Goal: Task Accomplishment & Management: Use online tool/utility

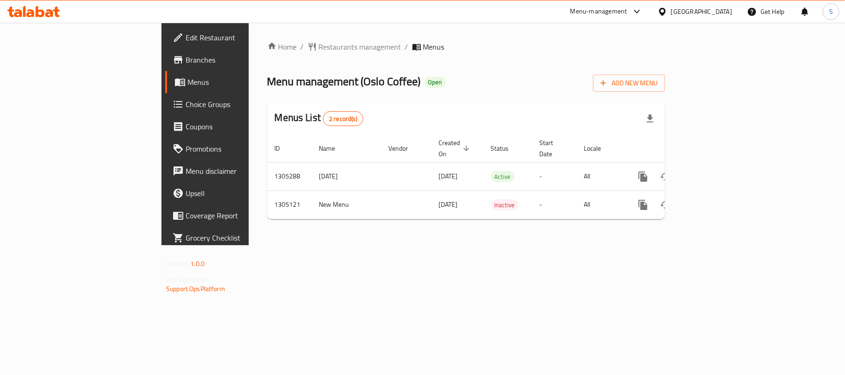
click at [24, 8] on icon at bounding box center [24, 11] width 3 height 11
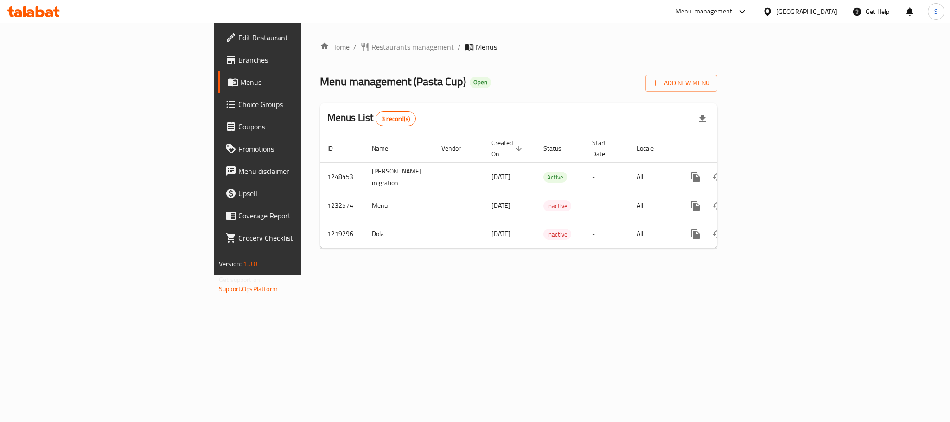
click at [238, 65] on span "Branches" at bounding box center [301, 59] width 127 height 11
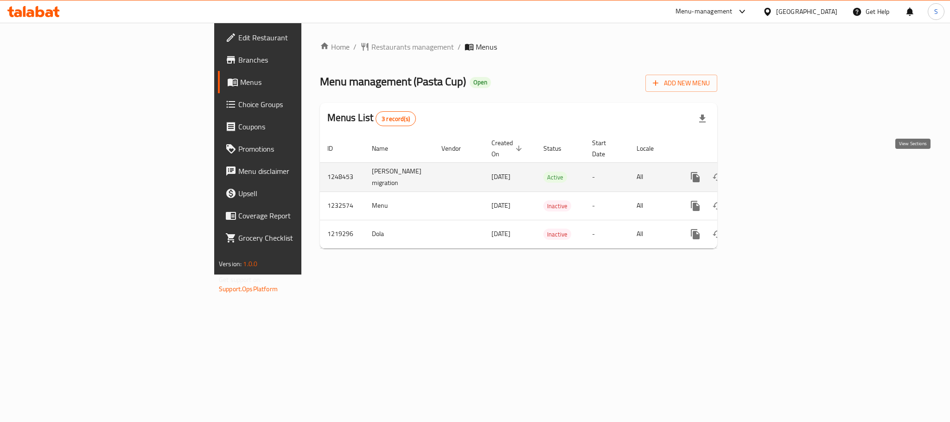
click at [767, 173] on icon "enhanced table" at bounding box center [762, 177] width 8 height 8
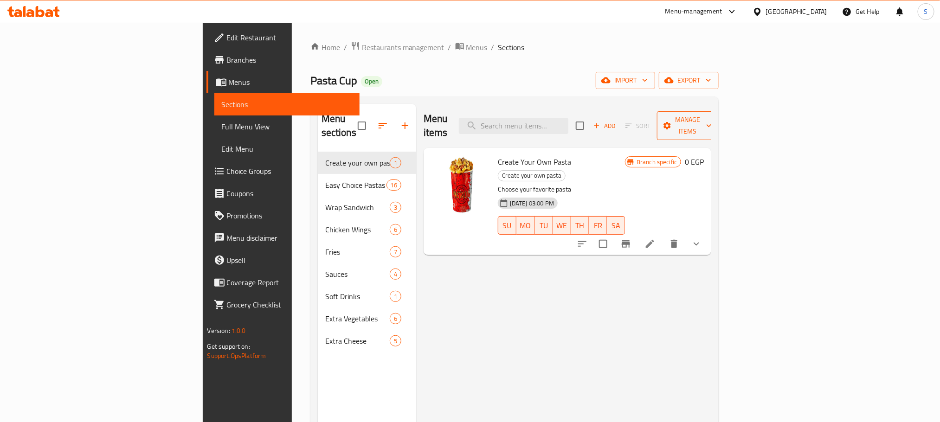
click at [719, 127] on button "Manage items" at bounding box center [688, 125] width 62 height 29
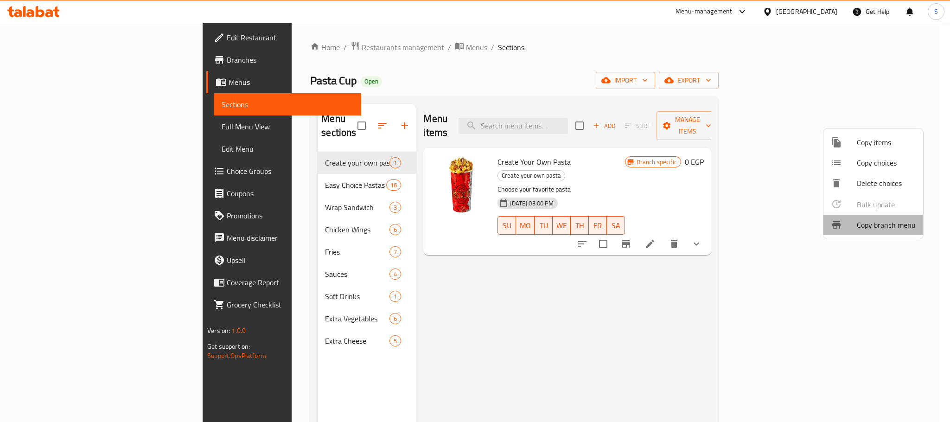
click at [884, 231] on span "Copy branch menu" at bounding box center [886, 224] width 59 height 11
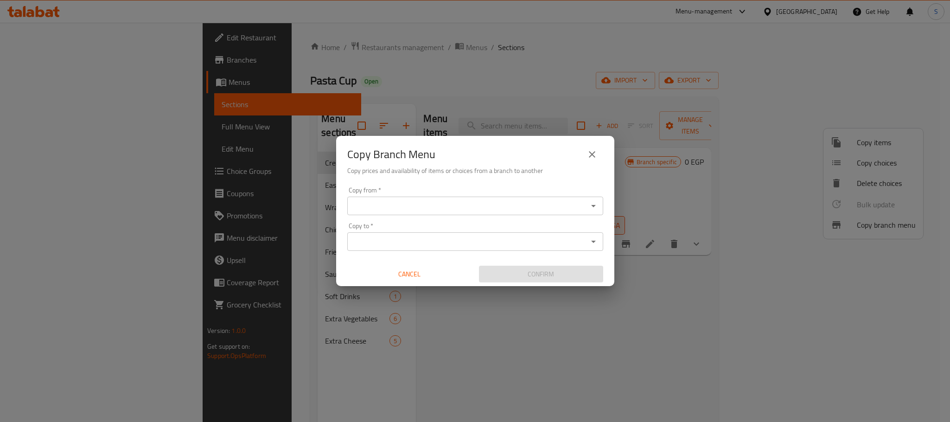
click at [558, 213] on div "Copy from *" at bounding box center [475, 206] width 256 height 19
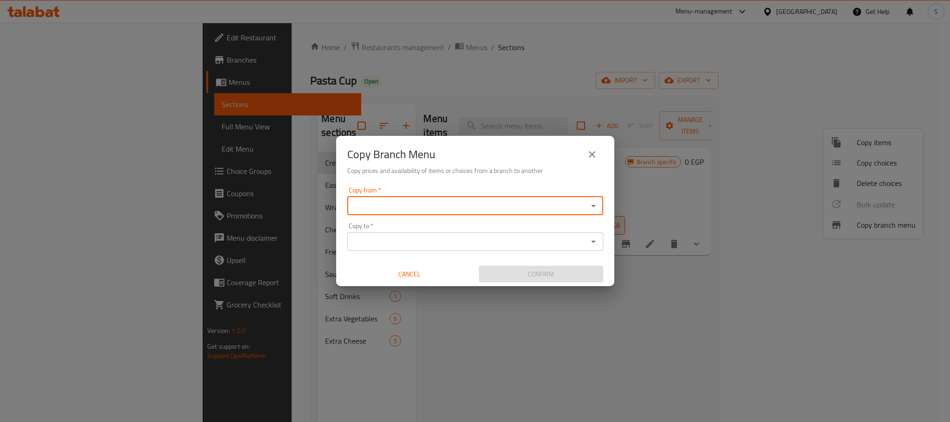
paste input "773796"
type input "7"
click at [527, 224] on b "ID:" at bounding box center [531, 229] width 8 height 14
type input "Pasta Cup, Masaken Sheraton - Fairmont Heliopolis"
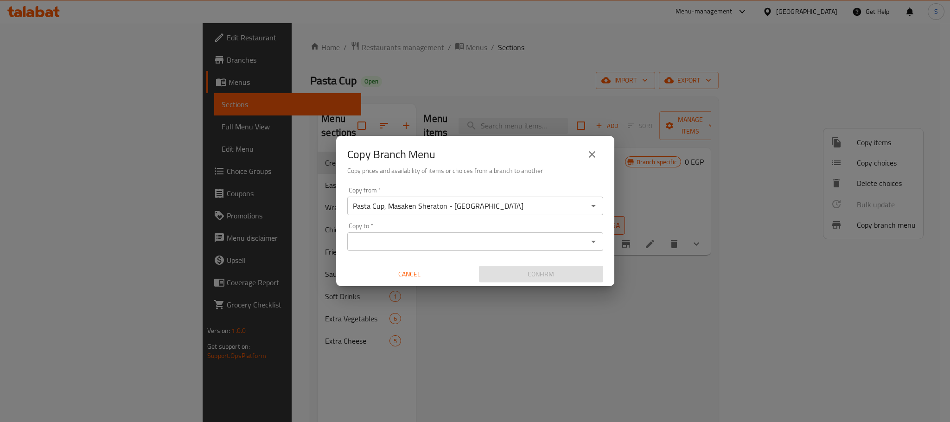
click at [519, 209] on input "Pasta Cup, Masaken Sheraton - Fairmont Heliopolis" at bounding box center [467, 205] width 235 height 13
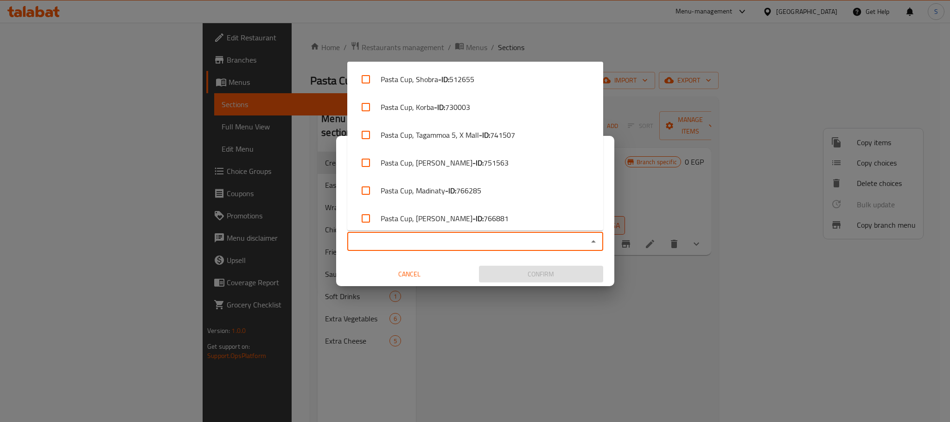
click at [475, 239] on input "Copy to   *" at bounding box center [467, 241] width 235 height 13
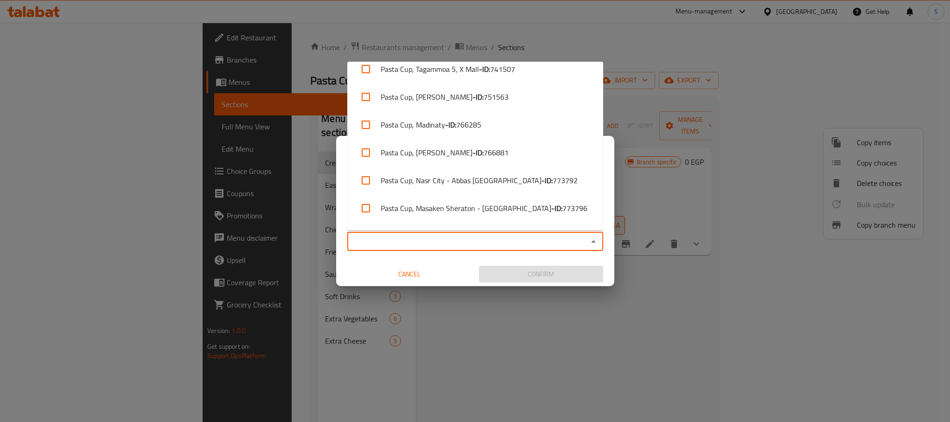
scroll to position [145, 0]
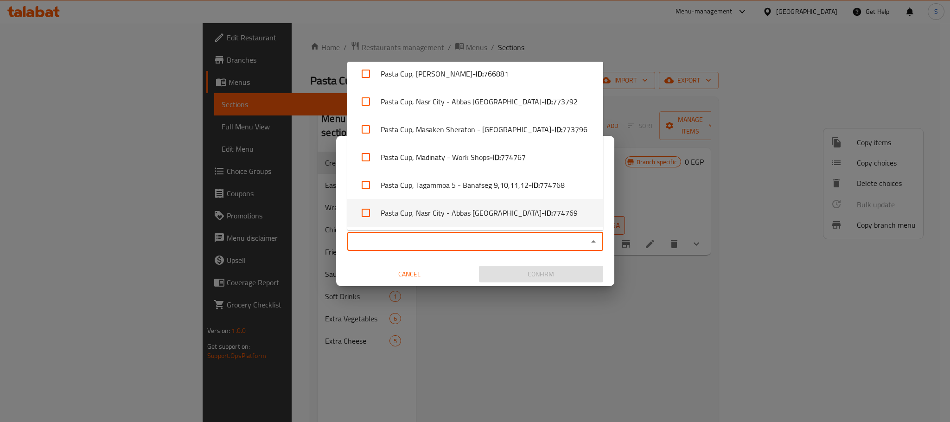
click at [474, 216] on li "Pasta Cup, Nasr City - Abbas El Akkad - ID: 774769" at bounding box center [475, 213] width 256 height 28
checkbox input "true"
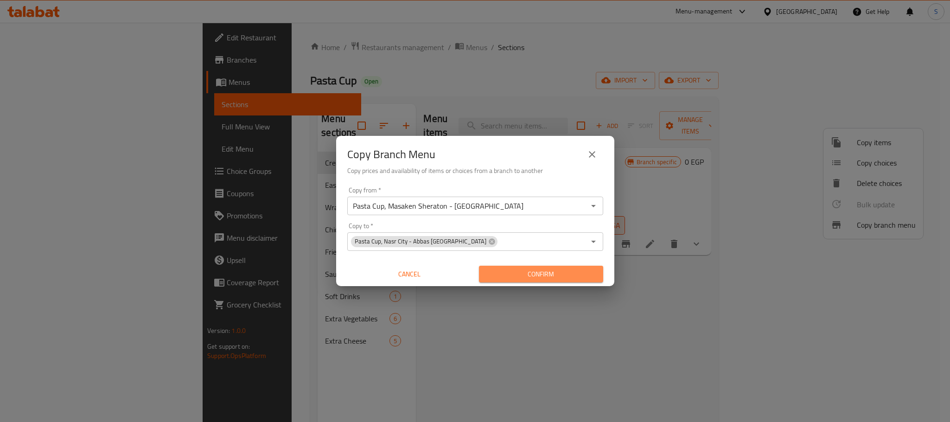
click at [523, 273] on span "Confirm" at bounding box center [541, 275] width 109 height 12
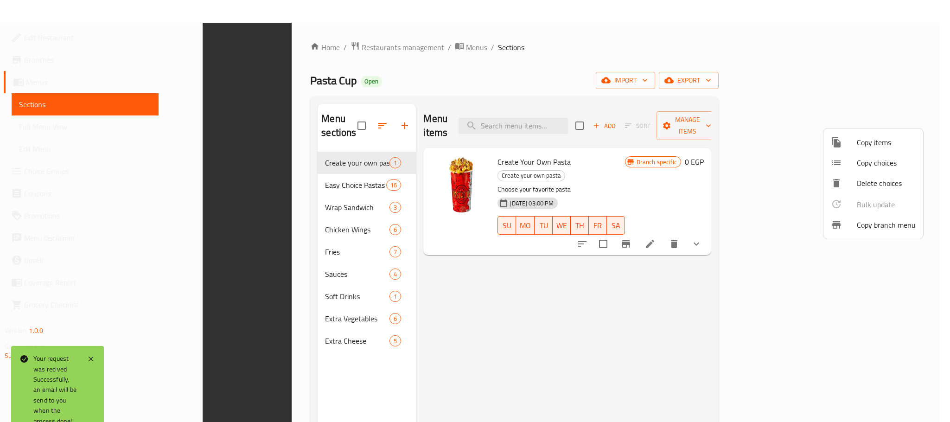
scroll to position [130, 0]
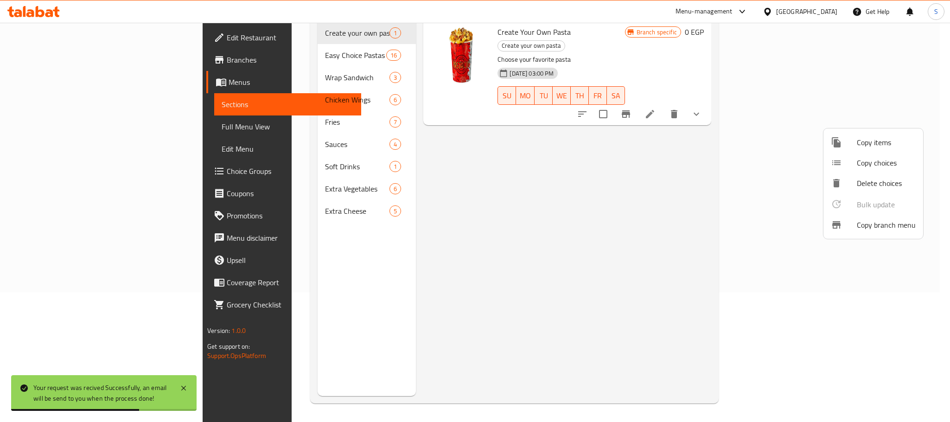
click at [39, 83] on div at bounding box center [475, 211] width 950 height 422
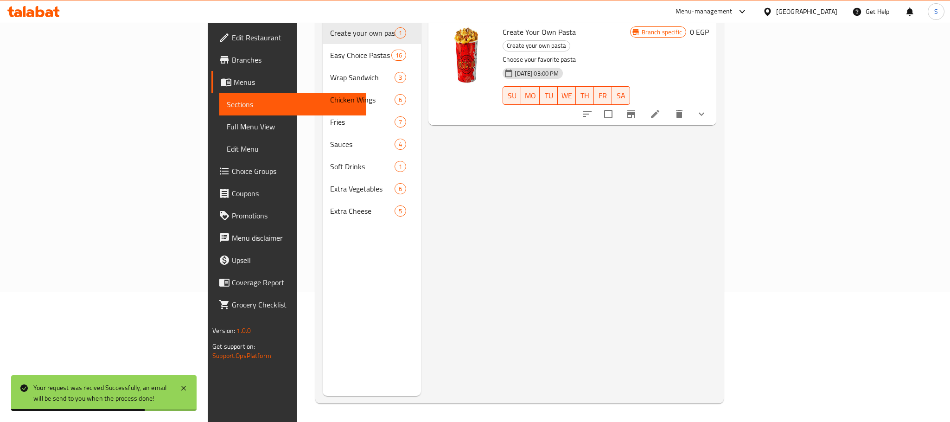
scroll to position [0, 0]
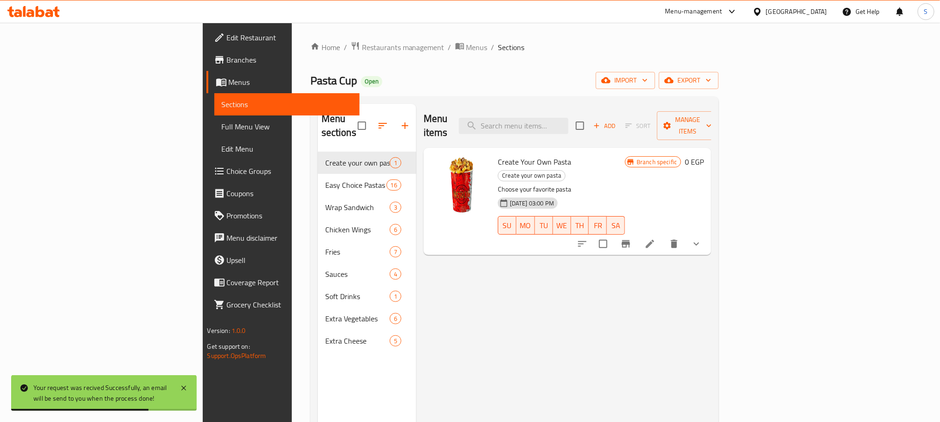
click at [229, 83] on span "Menus" at bounding box center [290, 82] width 123 height 11
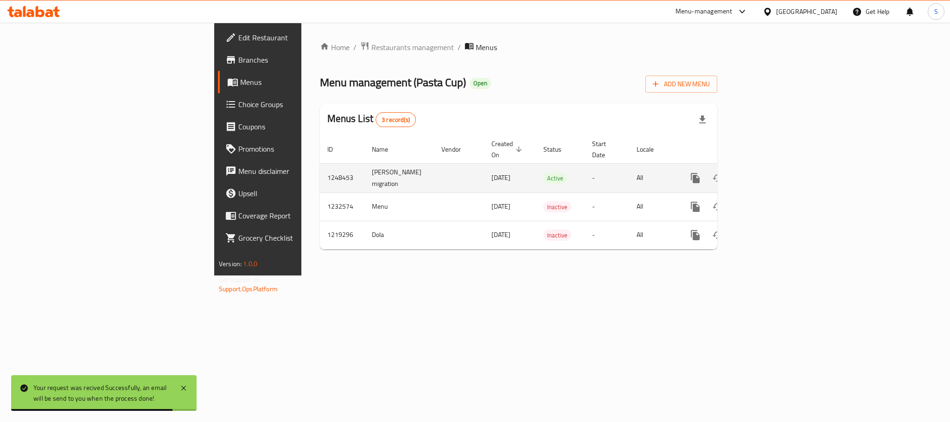
click at [320, 163] on td "1248453" at bounding box center [342, 177] width 45 height 29
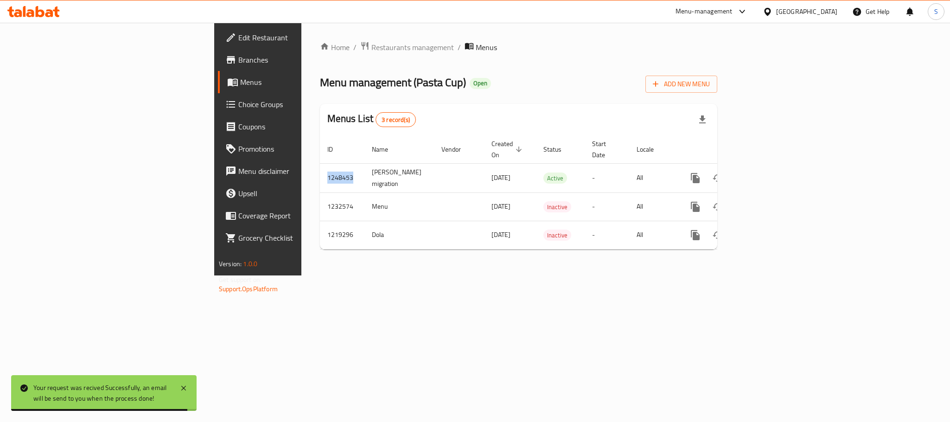
copy td "1248453"
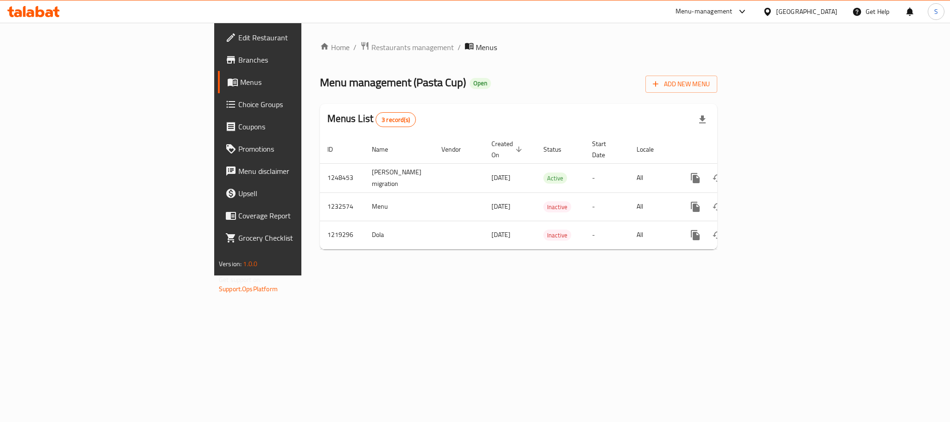
click at [662, 88] on div "Menu management ( Pasta Cup ) Open Add New Menu" at bounding box center [518, 82] width 397 height 21
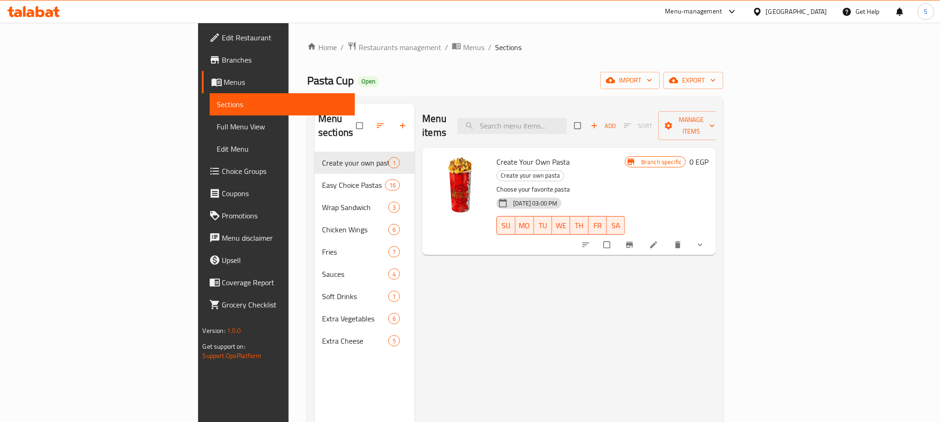
click at [222, 61] on span "Branches" at bounding box center [284, 59] width 125 height 11
